Goal: Task Accomplishment & Management: Use online tool/utility

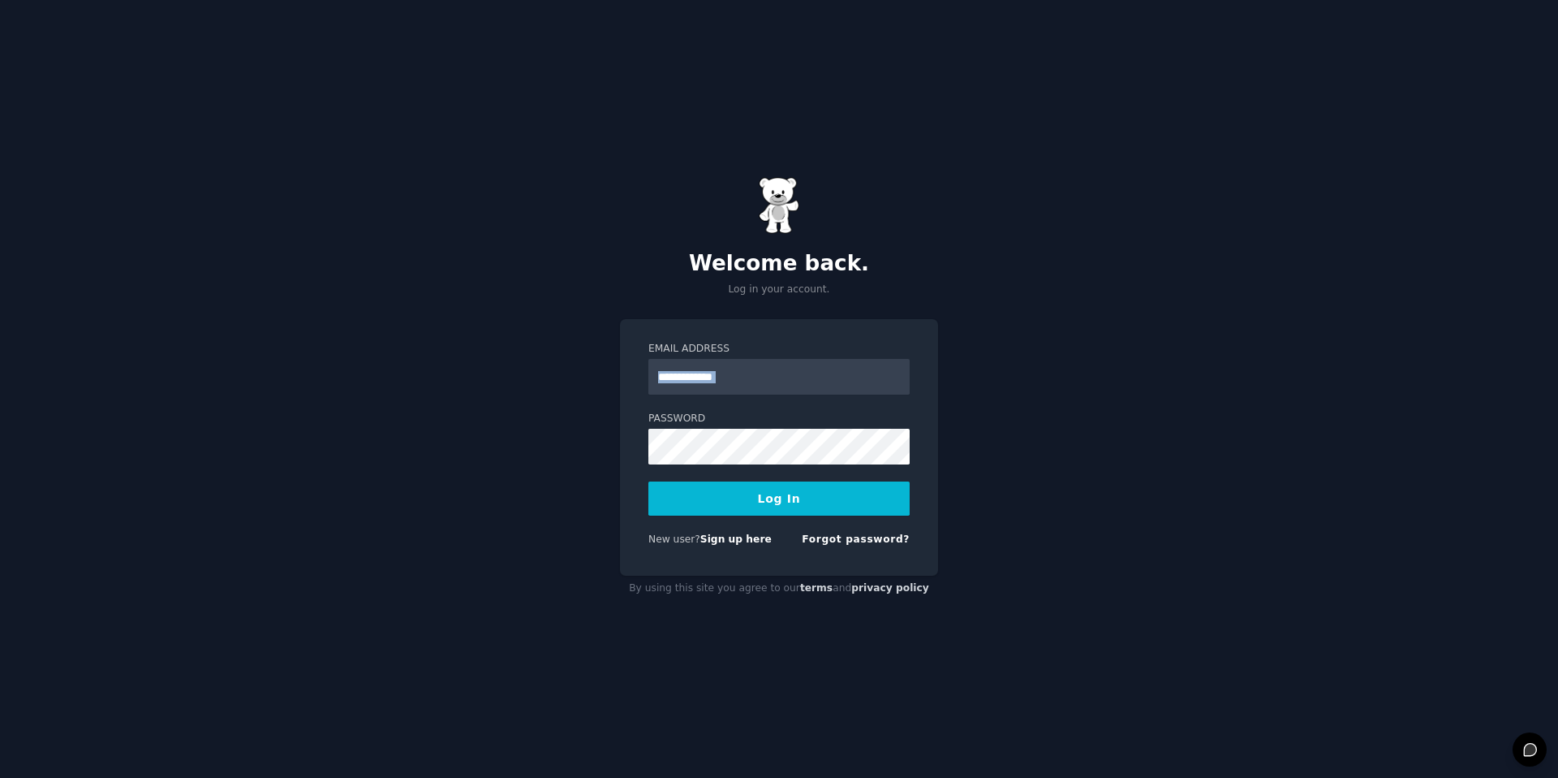
click at [771, 394] on form "Email Address Password Log In New user? Sign up here Forgot password?" at bounding box center [779, 447] width 261 height 211
click at [748, 369] on input "Email Address" at bounding box center [779, 377] width 261 height 36
type input "**********"
click at [793, 490] on button "Log In" at bounding box center [779, 498] width 261 height 34
click at [751, 509] on button "Log In" at bounding box center [779, 498] width 261 height 34
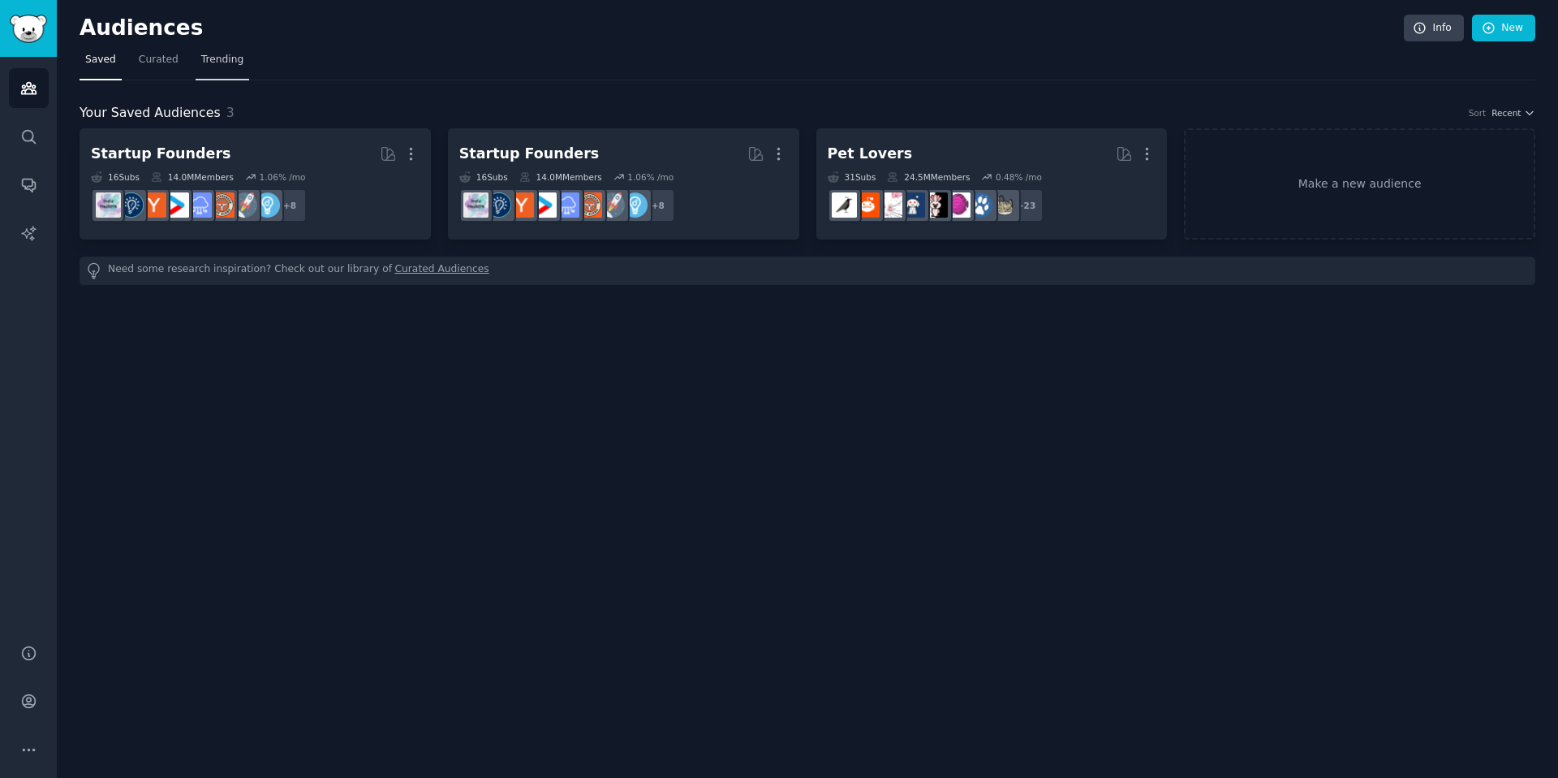
click at [205, 58] on span "Trending" at bounding box center [222, 60] width 42 height 15
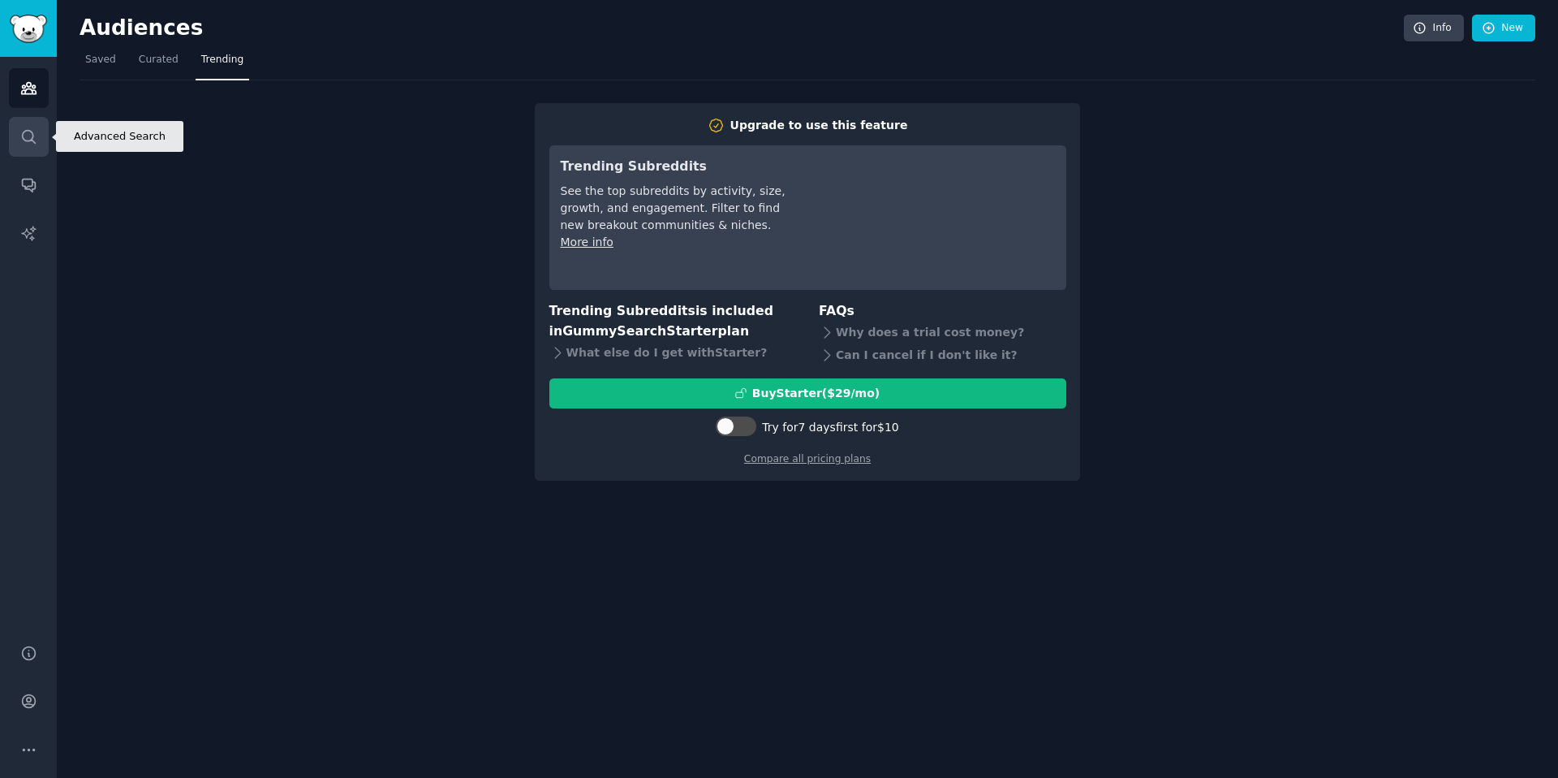
click at [18, 131] on link "Search" at bounding box center [29, 137] width 40 height 40
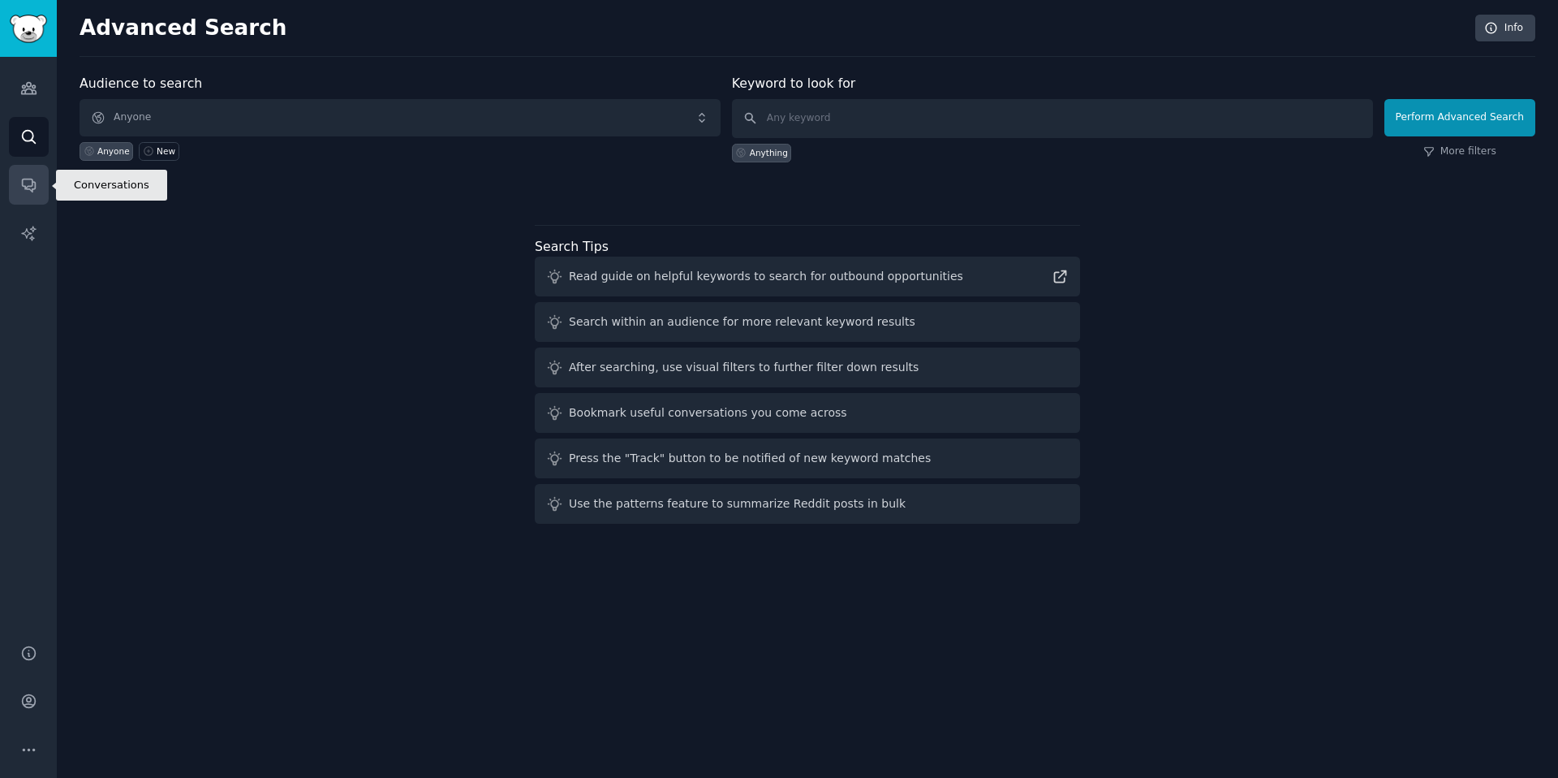
click at [22, 183] on icon "Sidebar" at bounding box center [28, 185] width 13 height 13
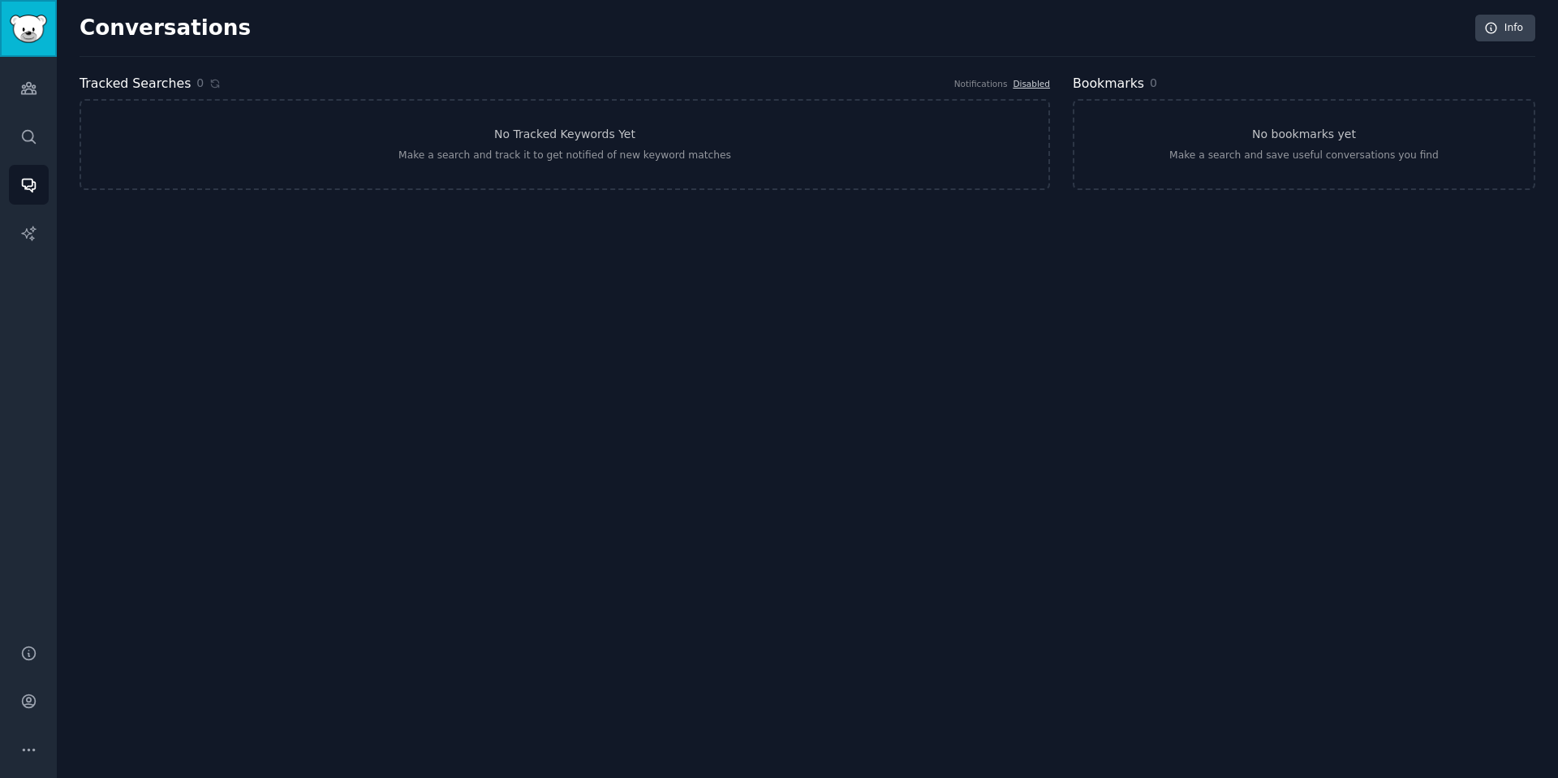
click at [24, 31] on img "Sidebar" at bounding box center [28, 29] width 37 height 28
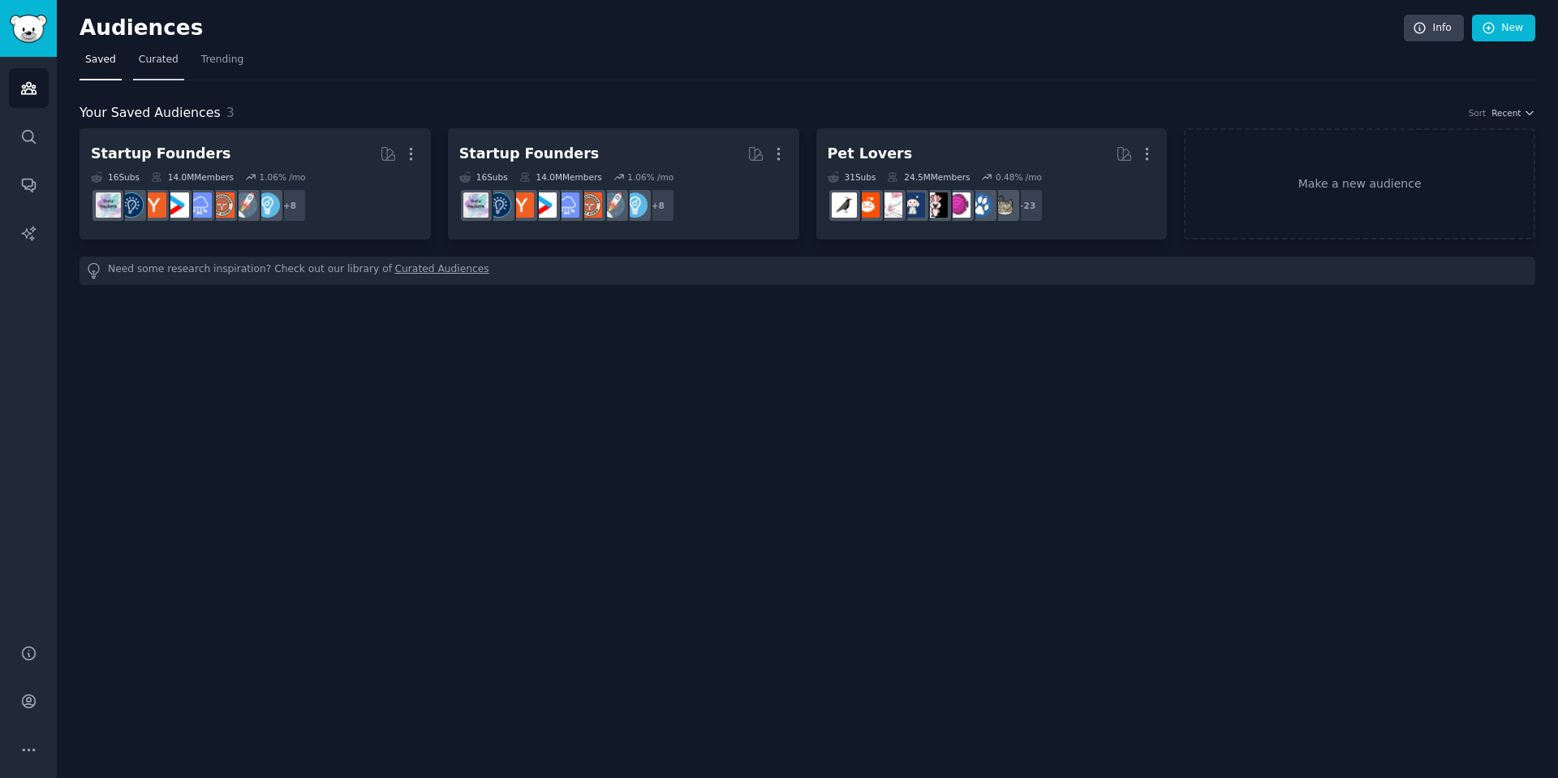
click at [174, 70] on link "Curated" at bounding box center [158, 63] width 51 height 33
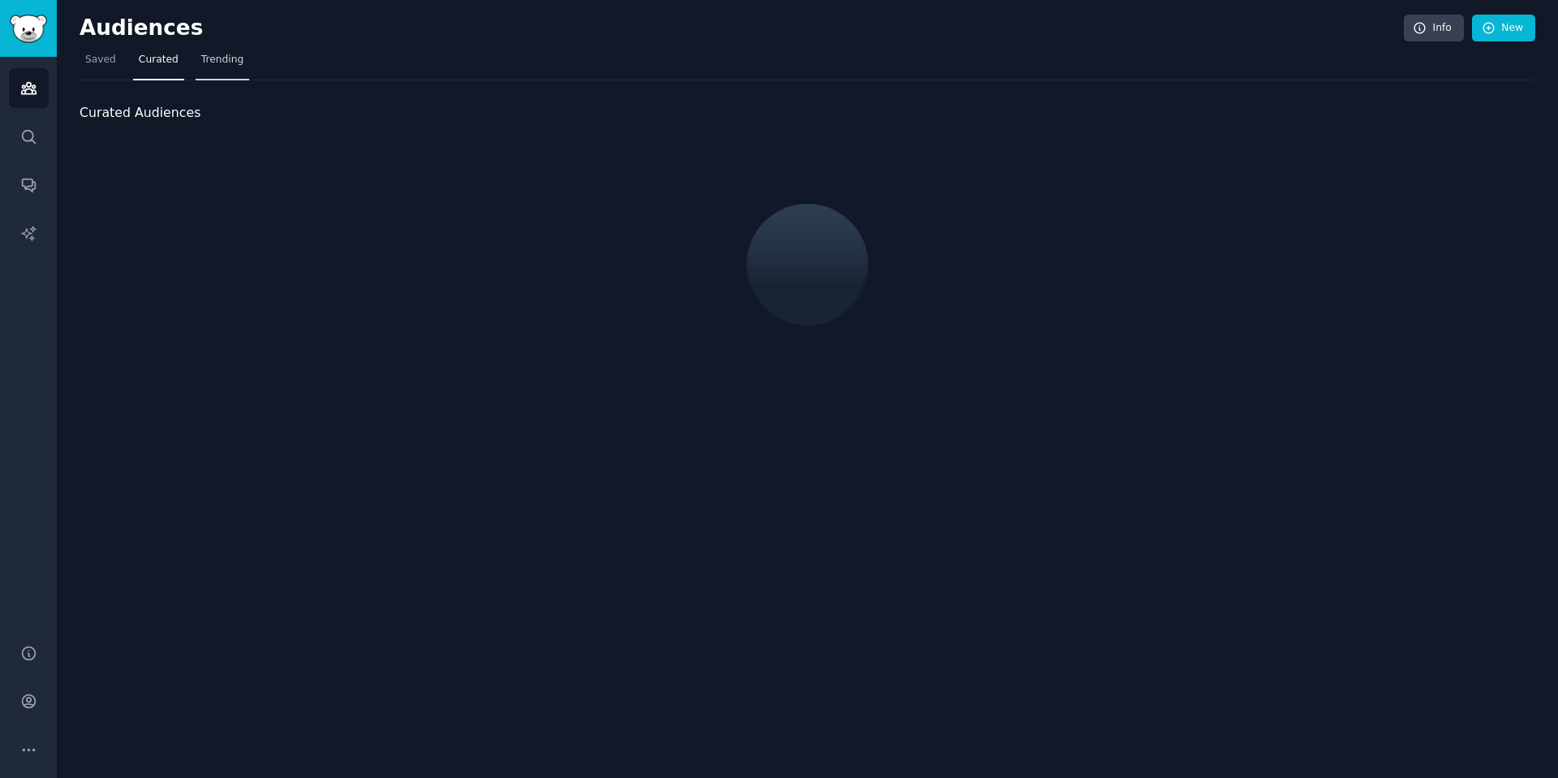
click at [227, 66] on span "Trending" at bounding box center [222, 60] width 42 height 15
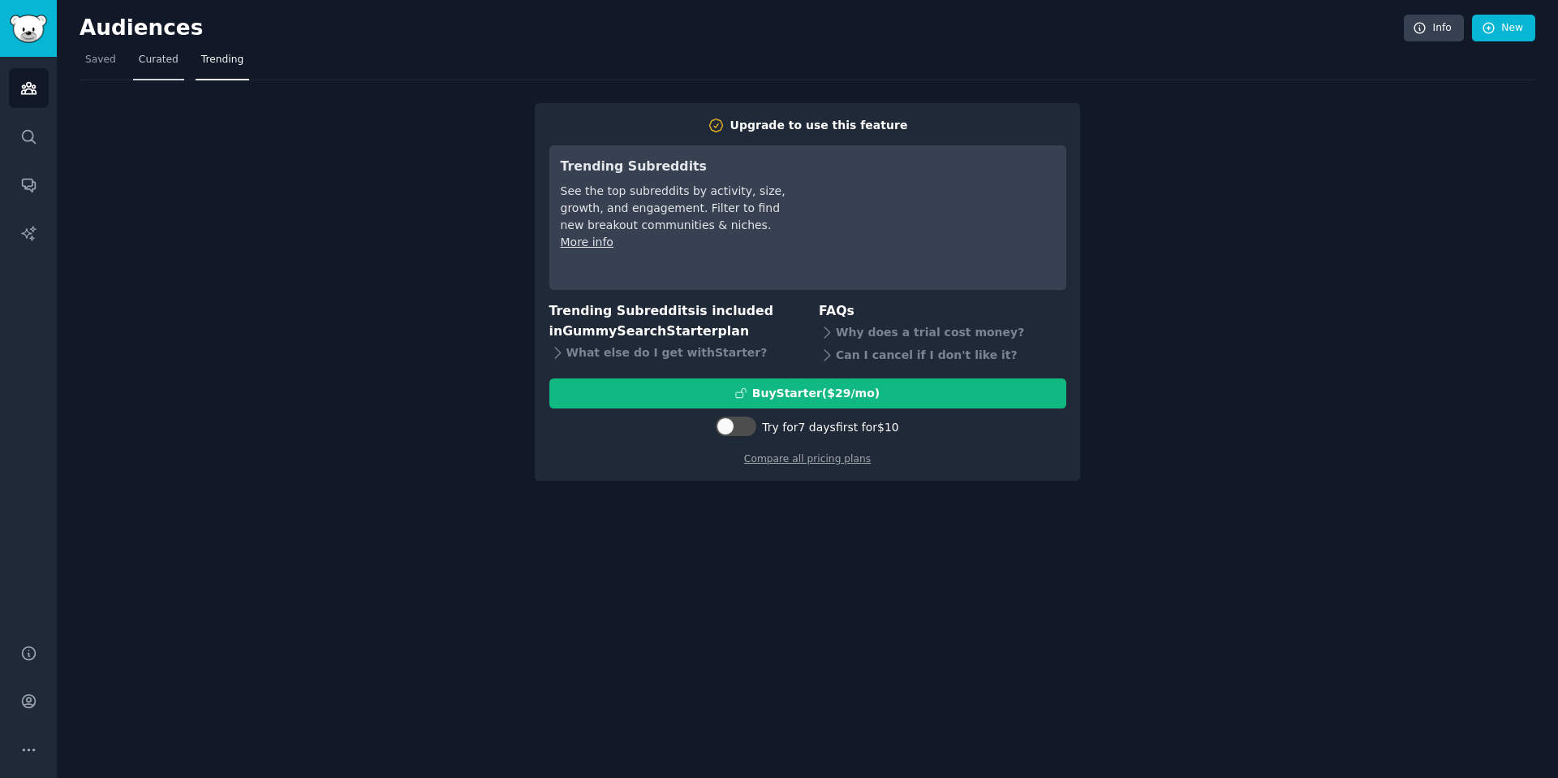
click at [154, 71] on link "Curated" at bounding box center [158, 63] width 51 height 33
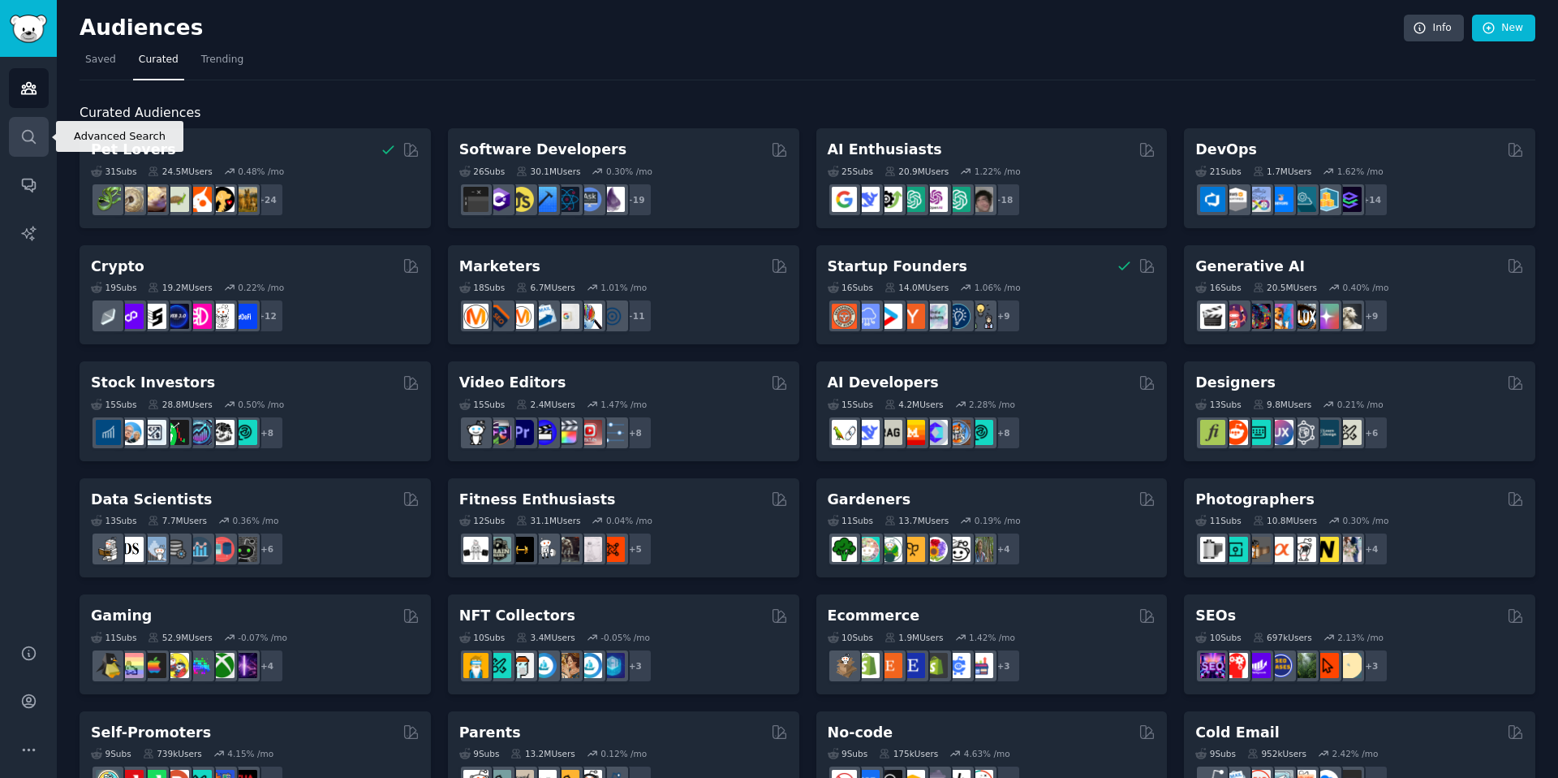
click at [20, 134] on icon "Sidebar" at bounding box center [28, 136] width 17 height 17
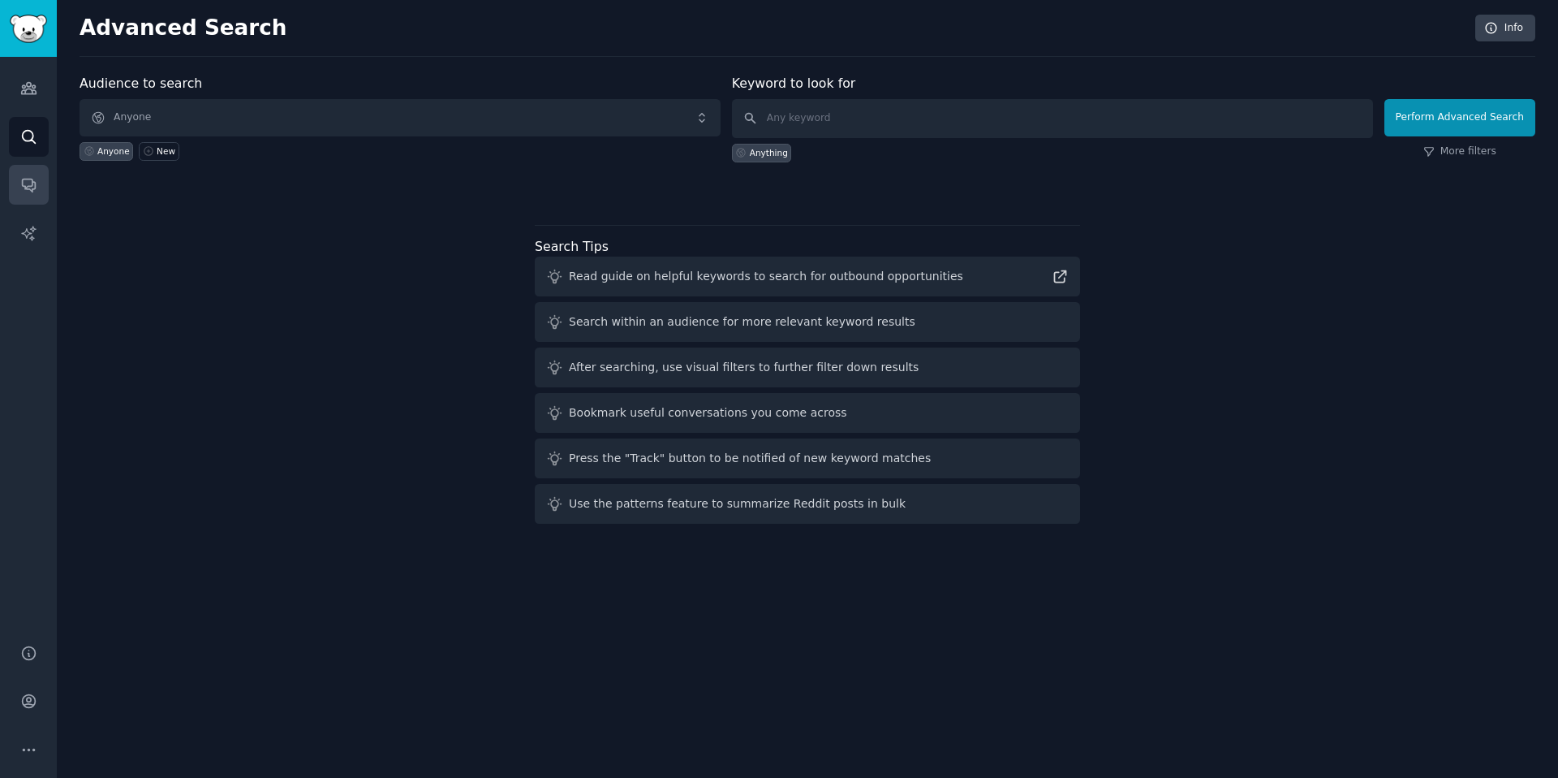
click at [28, 182] on icon "Sidebar" at bounding box center [28, 184] width 17 height 17
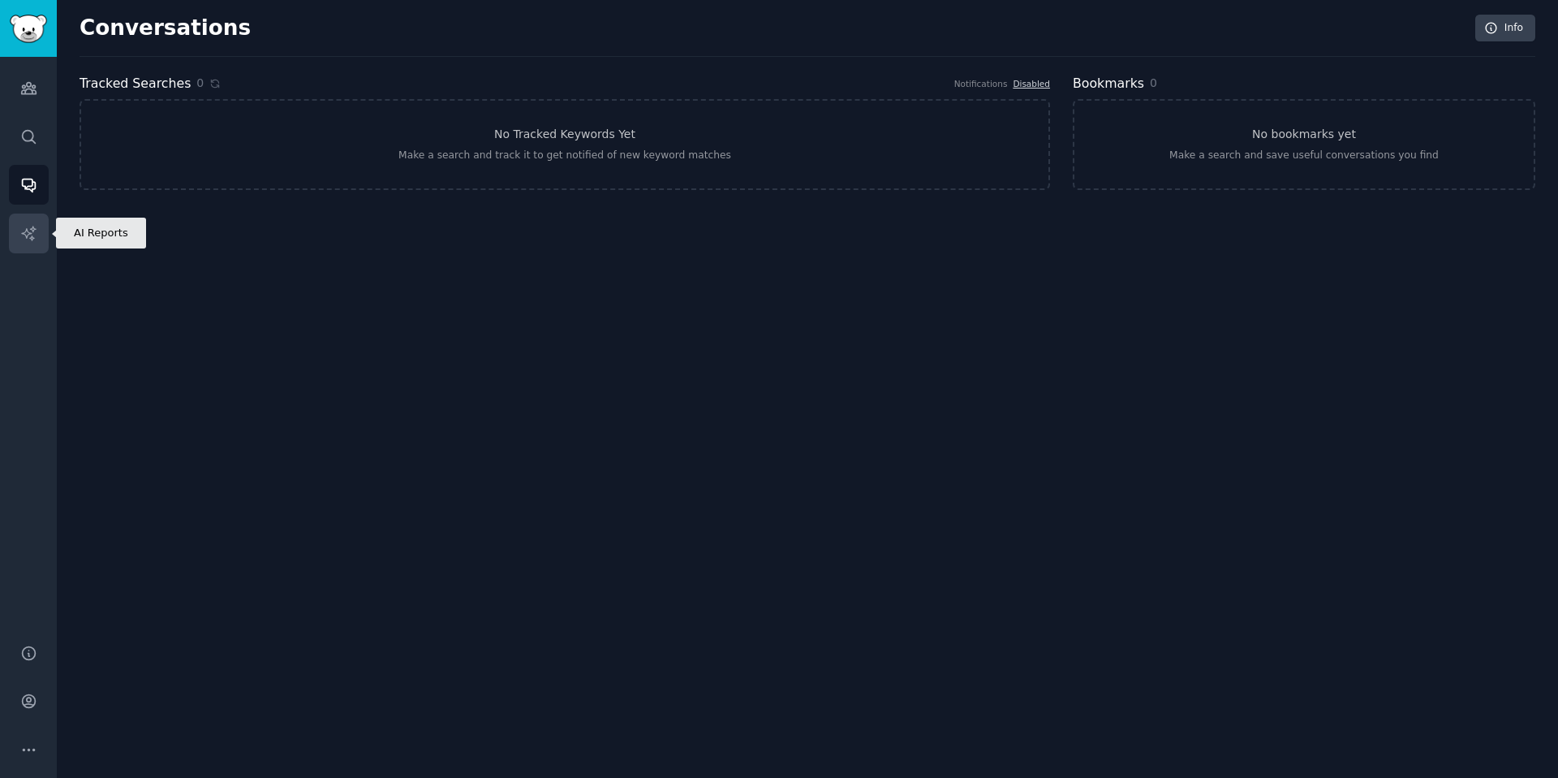
click at [38, 250] on link "AI Reports" at bounding box center [29, 233] width 40 height 40
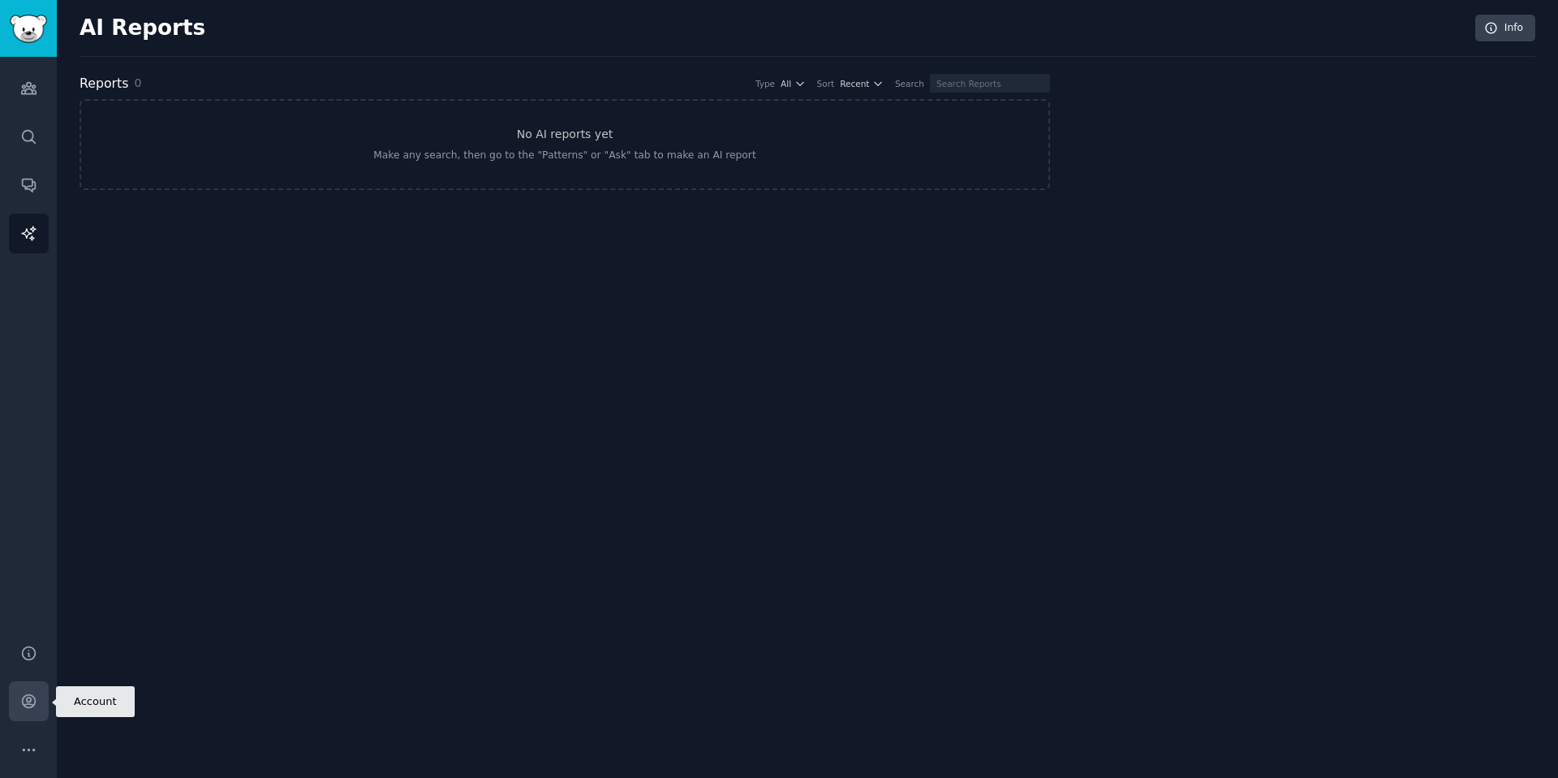
click at [29, 692] on icon "Sidebar" at bounding box center [28, 700] width 17 height 17
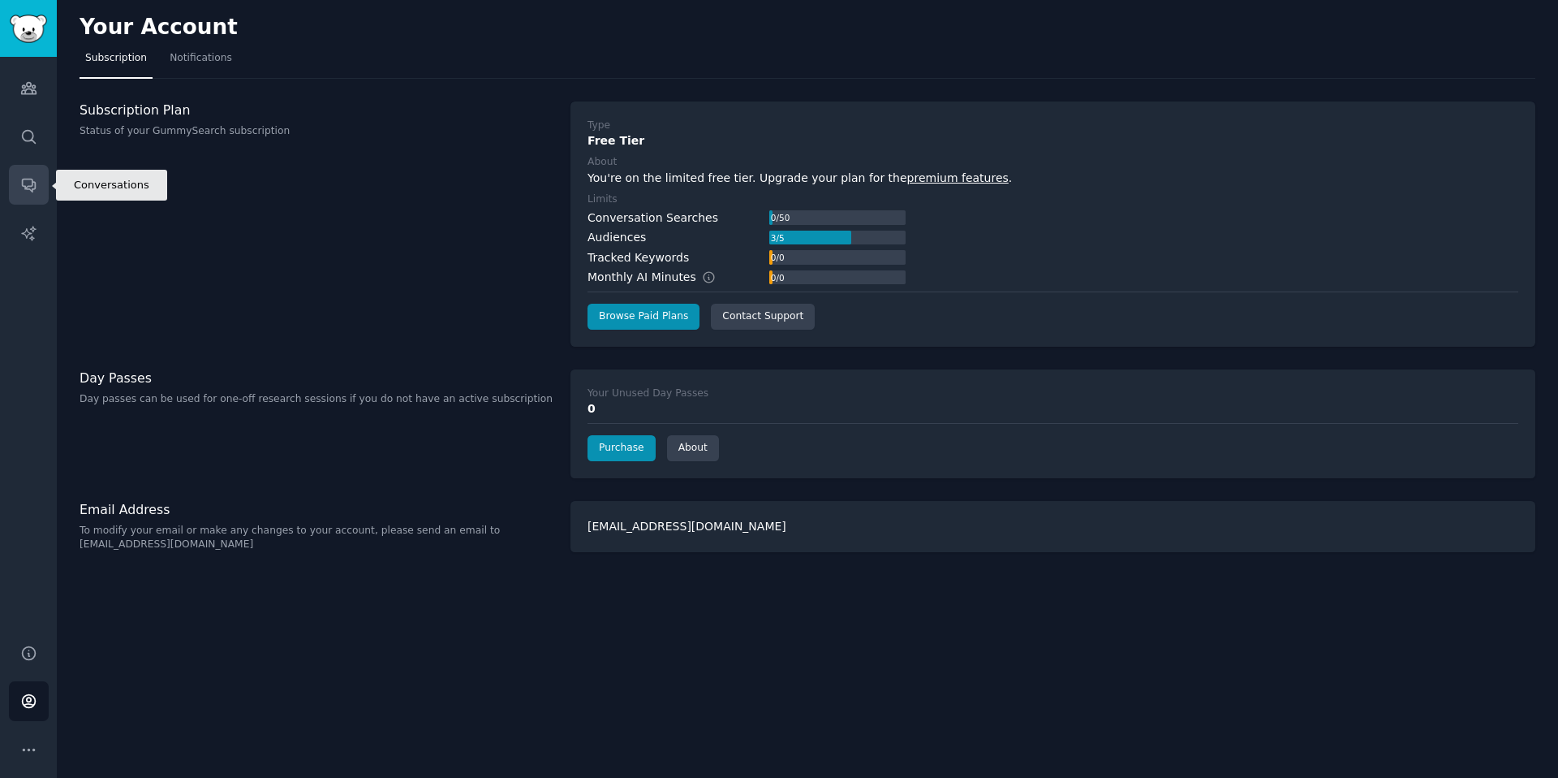
click at [28, 191] on icon "Sidebar" at bounding box center [28, 184] width 17 height 17
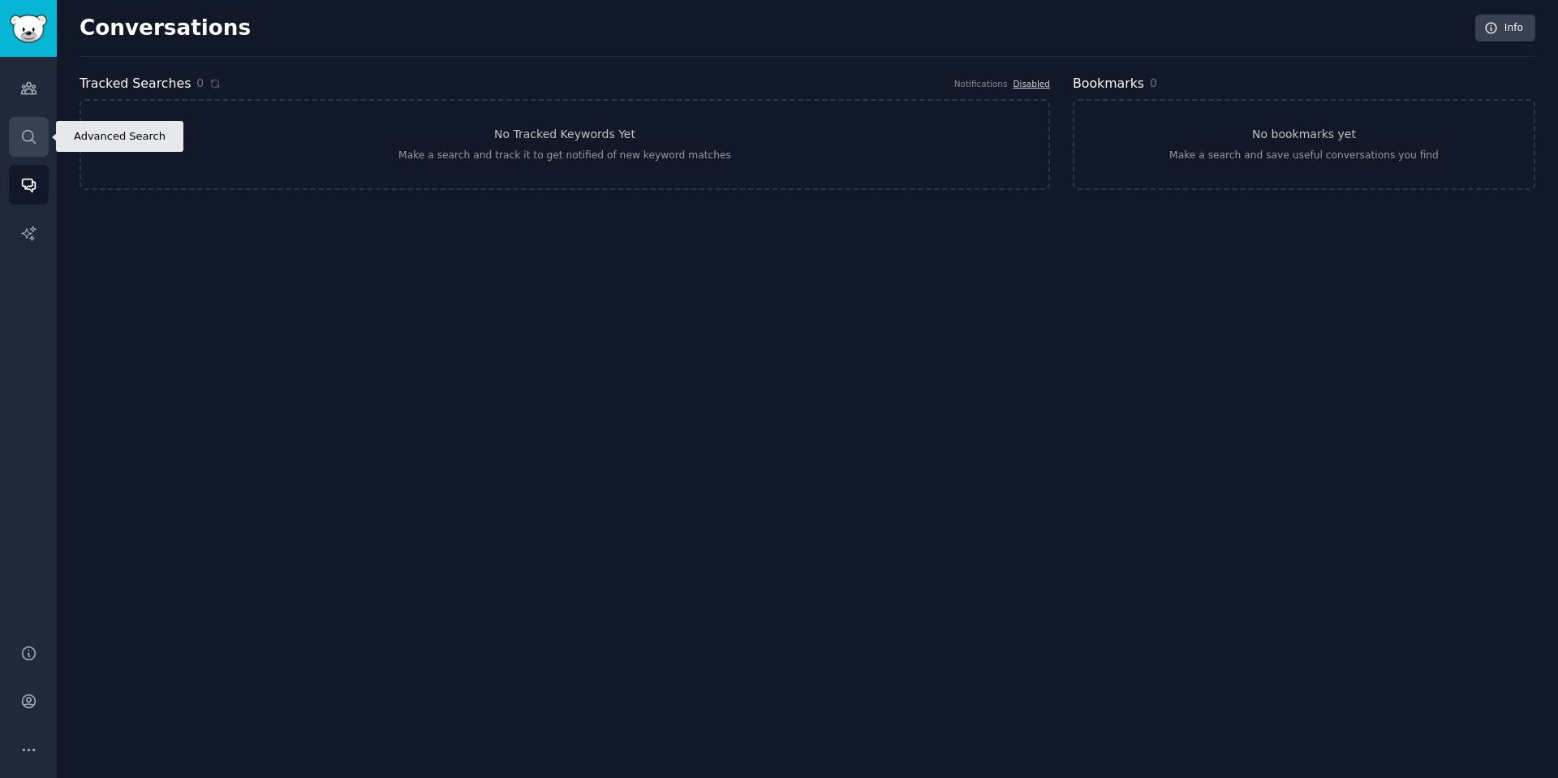
click at [29, 131] on icon "Sidebar" at bounding box center [28, 136] width 17 height 17
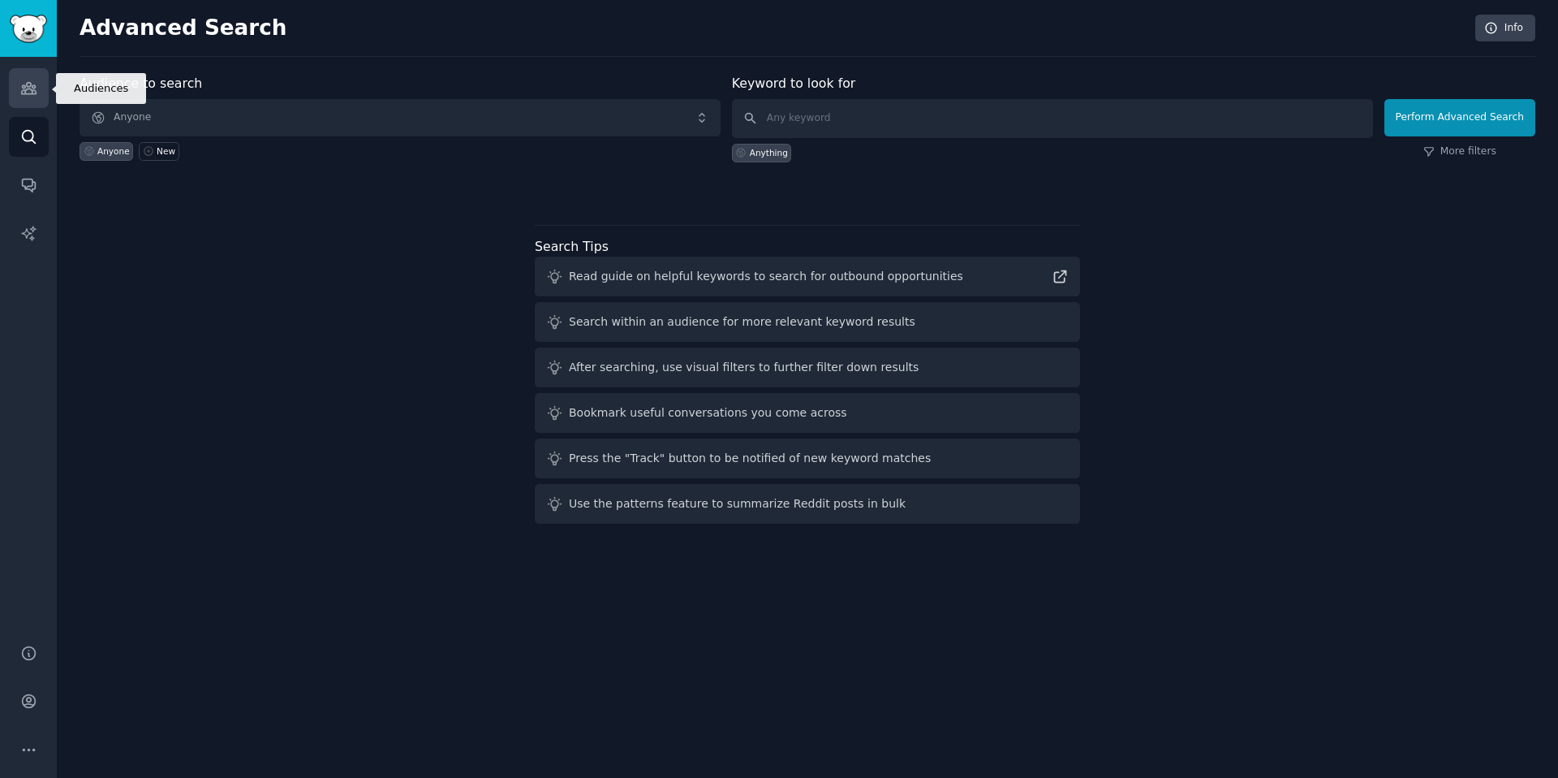
click at [28, 92] on icon "Sidebar" at bounding box center [28, 88] width 17 height 17
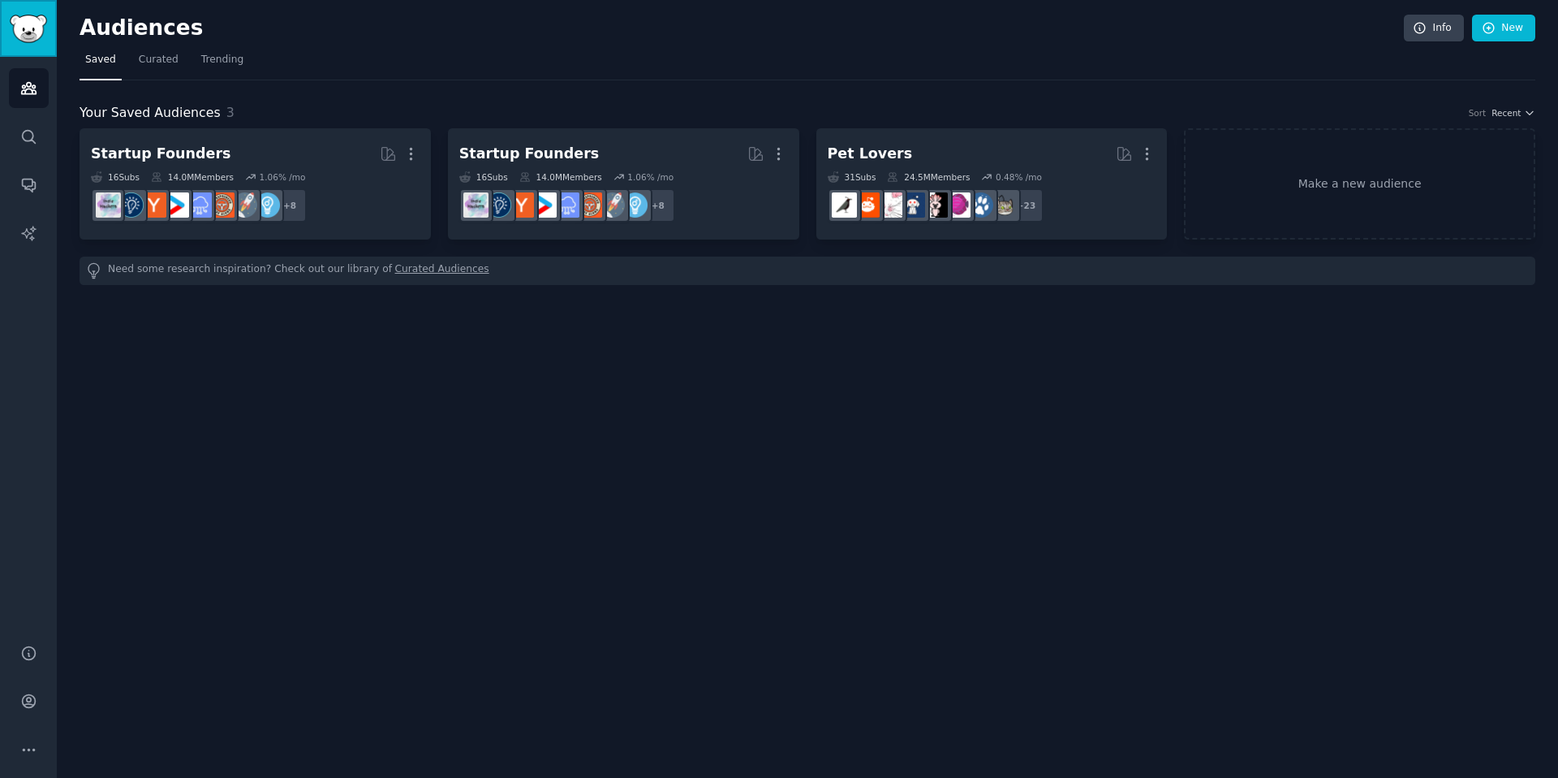
click at [26, 33] on img "Sidebar" at bounding box center [28, 29] width 37 height 28
click at [1409, 177] on link "Make a new audience" at bounding box center [1359, 183] width 351 height 111
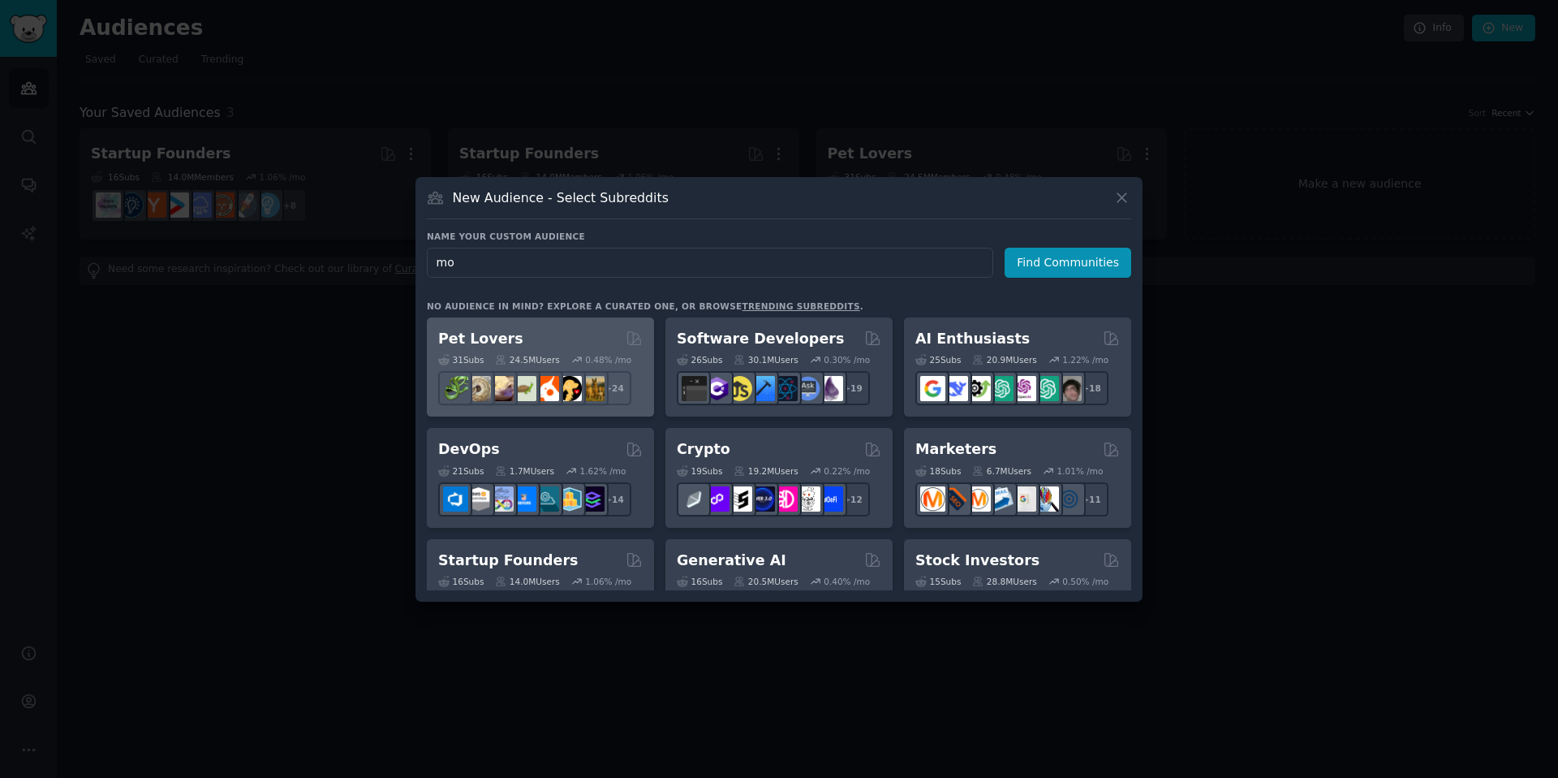
type input "mom"
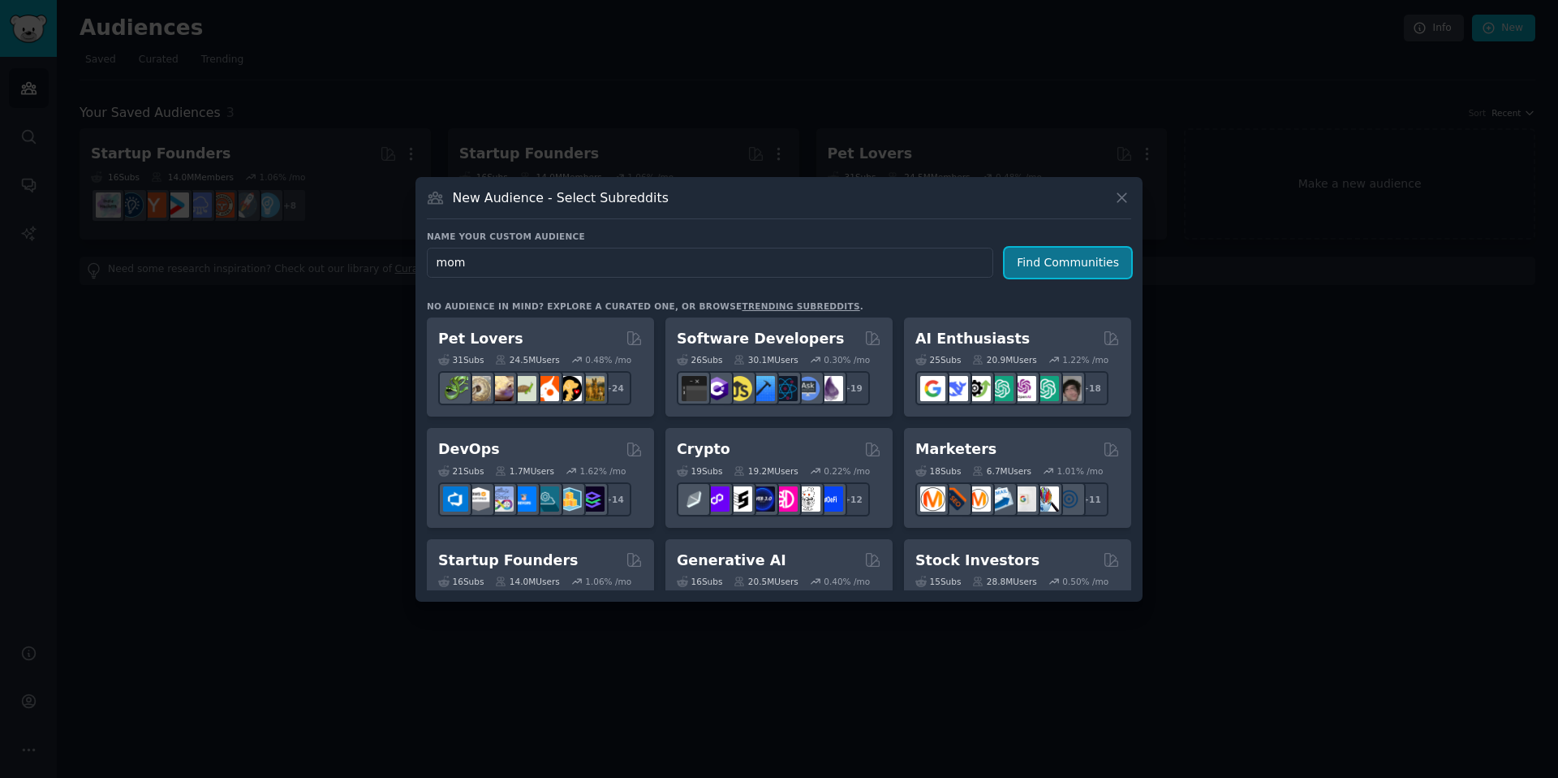
click at [1078, 269] on button "Find Communities" at bounding box center [1068, 263] width 127 height 30
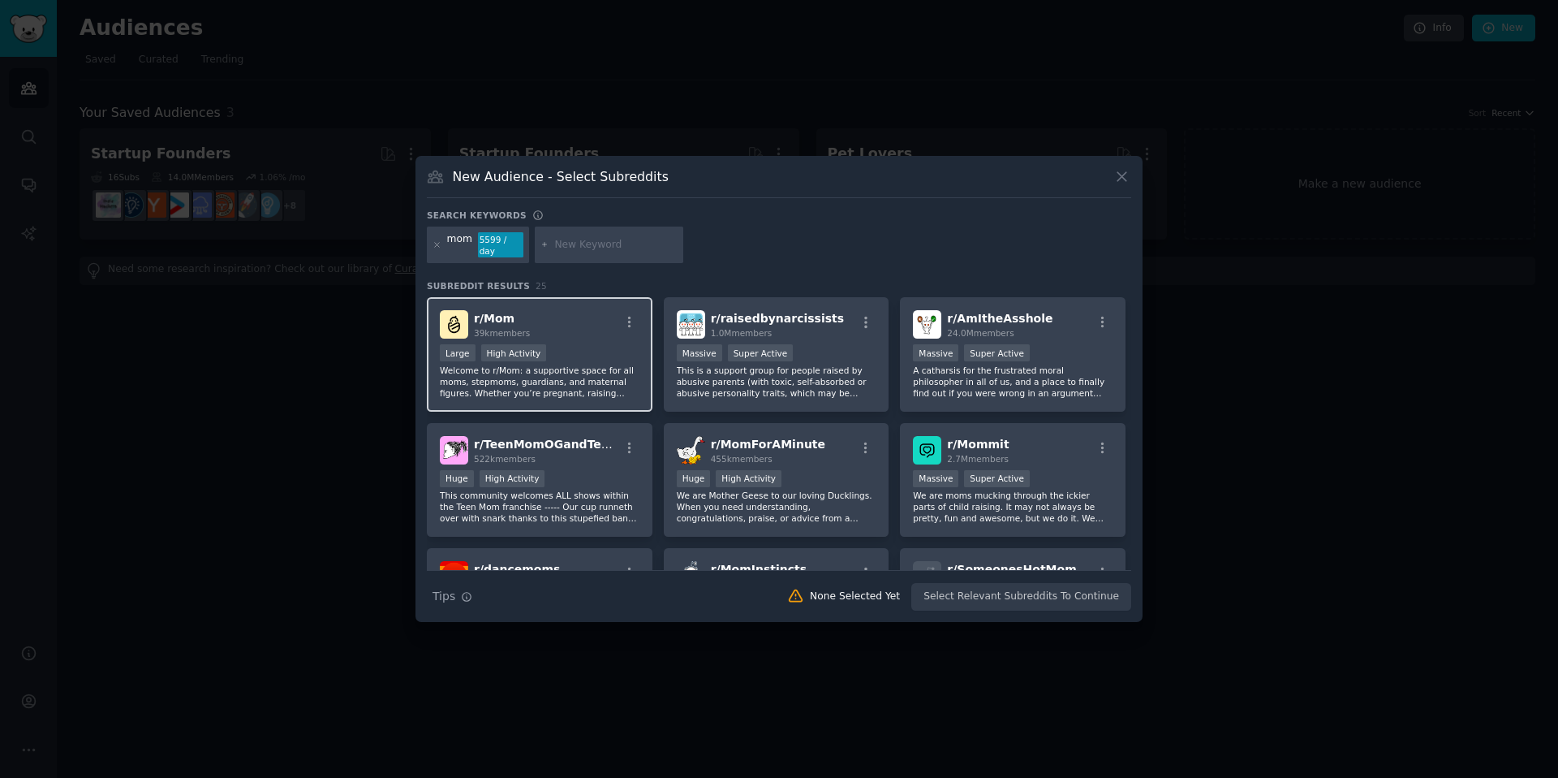
click at [538, 327] on div "r/ Mom 39k members" at bounding box center [540, 324] width 200 height 28
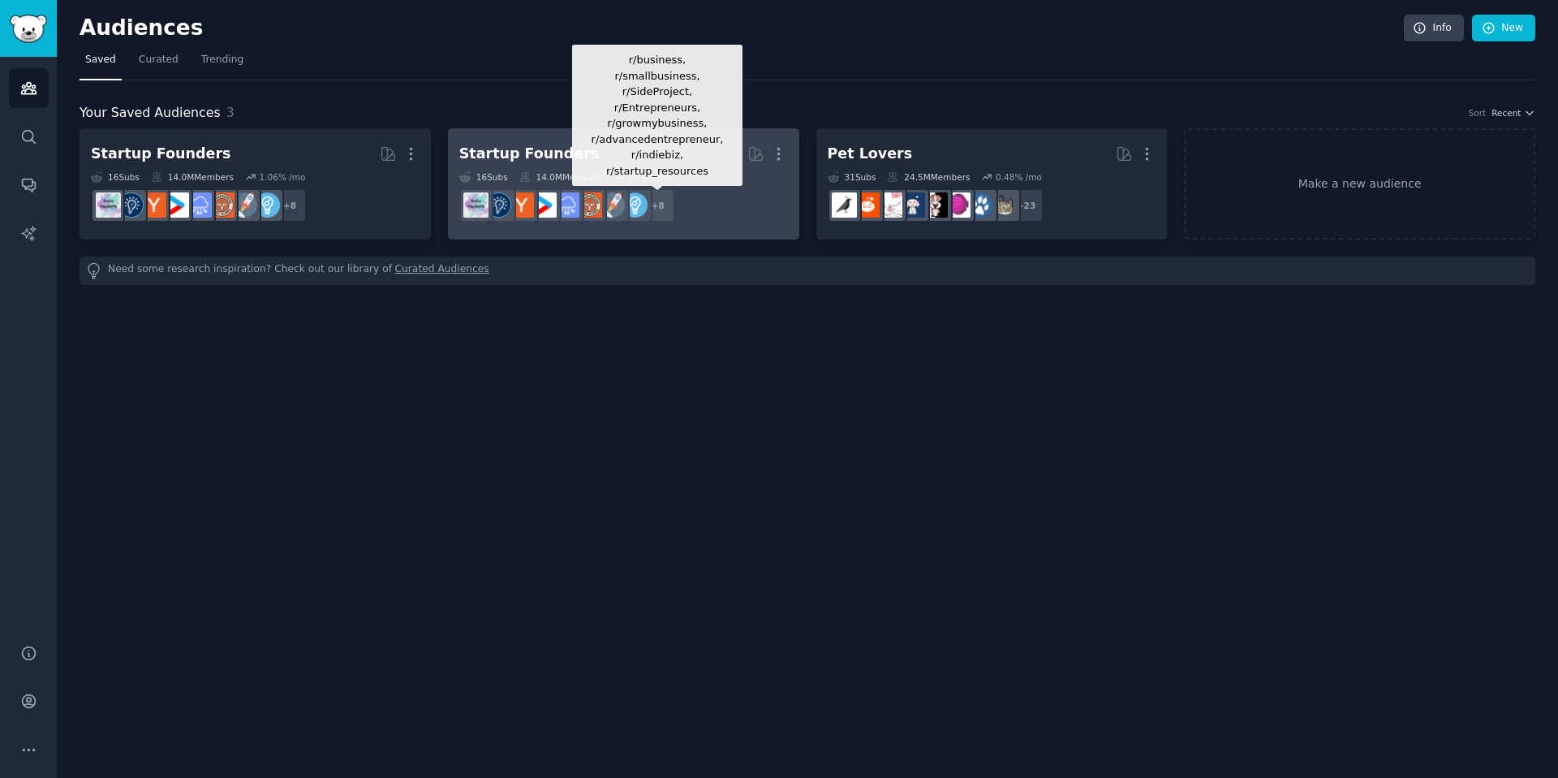
click at [674, 209] on div "+ 8" at bounding box center [658, 205] width 34 height 34
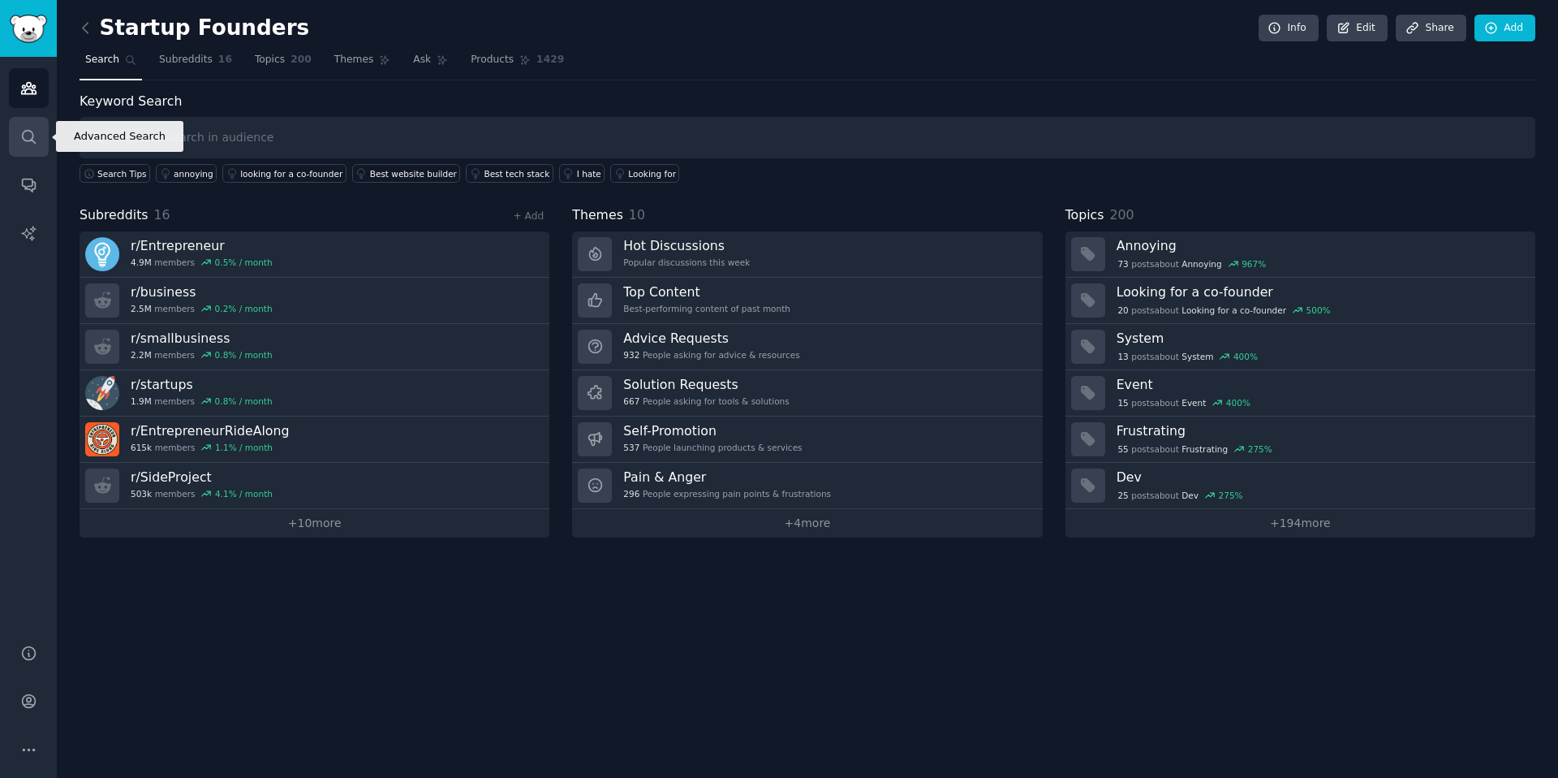
click at [23, 146] on link "Search" at bounding box center [29, 137] width 40 height 40
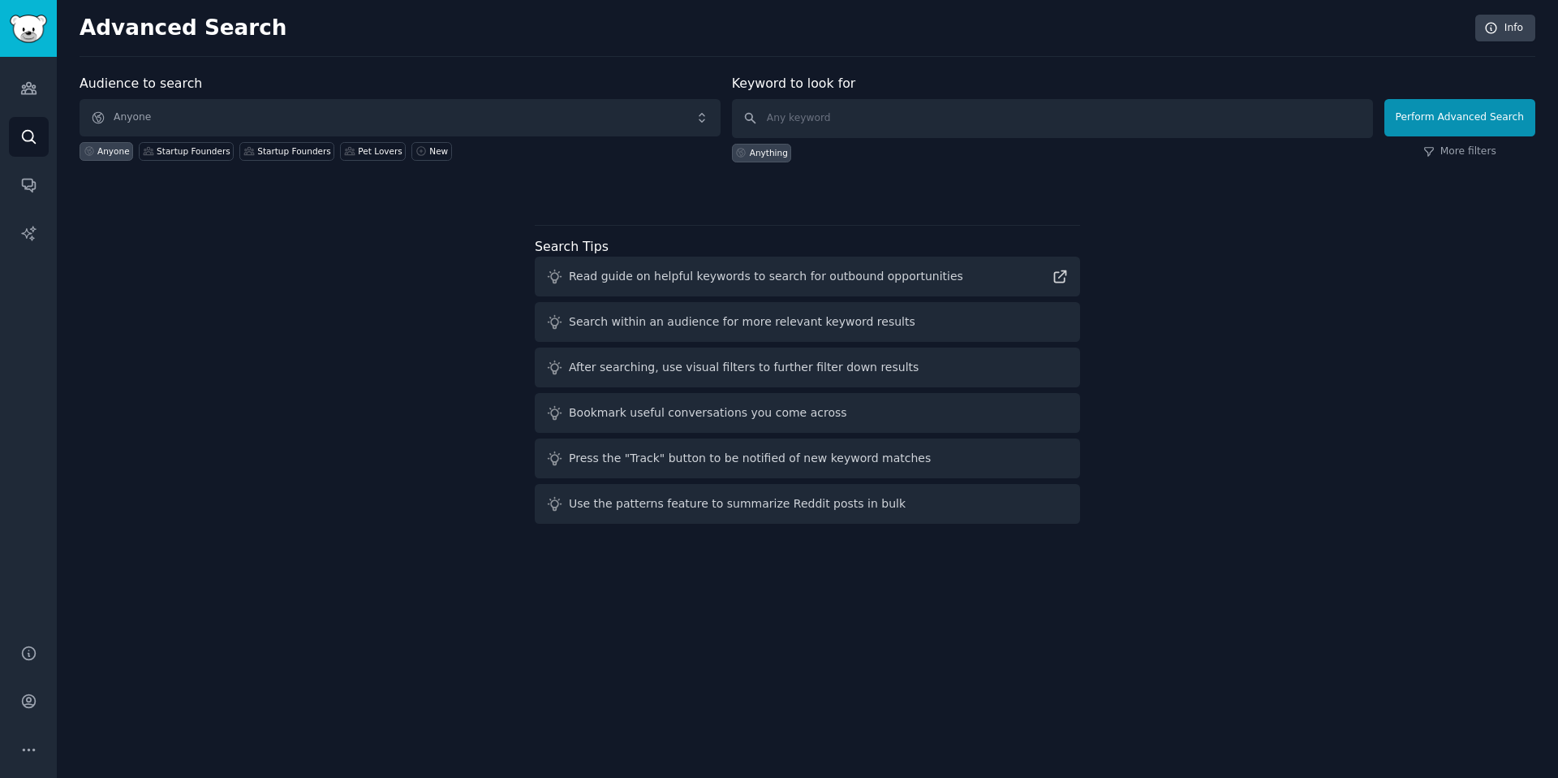
click at [1183, 313] on div "Audience to search Anyone Anyone Startup Founders Startup Founders Pet Lovers N…" at bounding box center [808, 302] width 1456 height 456
